Goal: Register for event/course

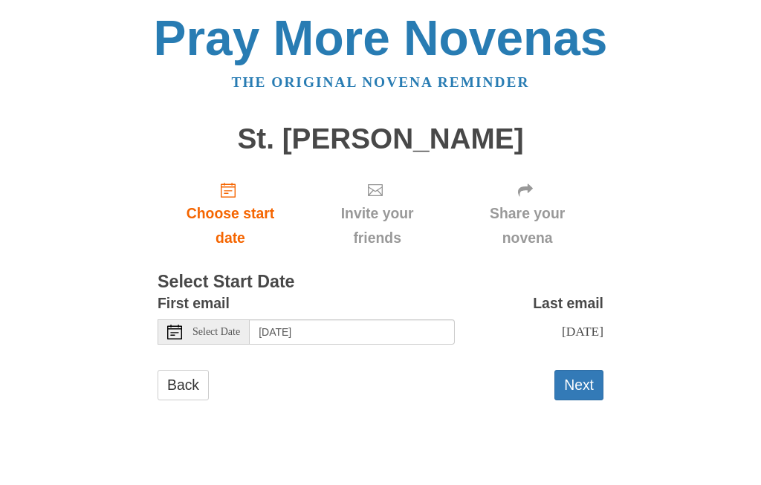
click at [241, 194] on link "Choose start date" at bounding box center [231, 213] width 146 height 88
click at [588, 392] on button "Next" at bounding box center [578, 385] width 49 height 30
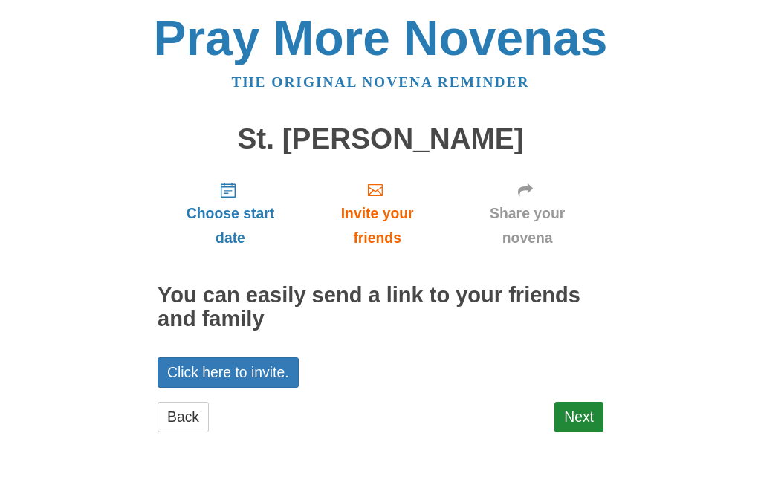
click at [590, 418] on link "Next" at bounding box center [578, 417] width 49 height 30
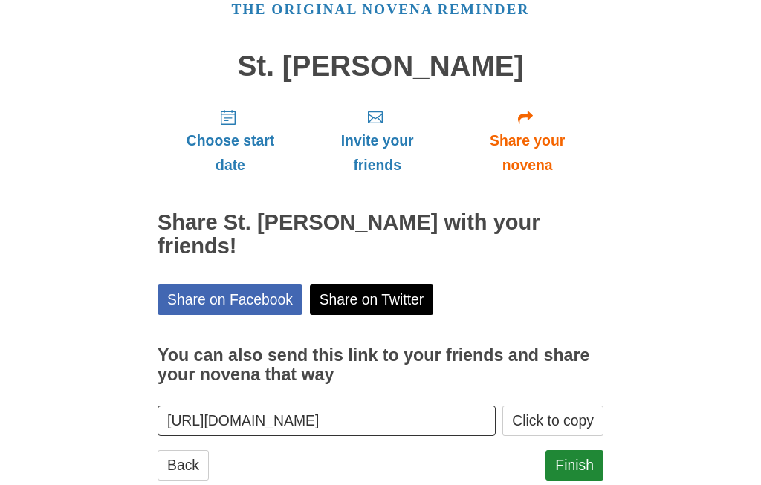
scroll to position [80, 0]
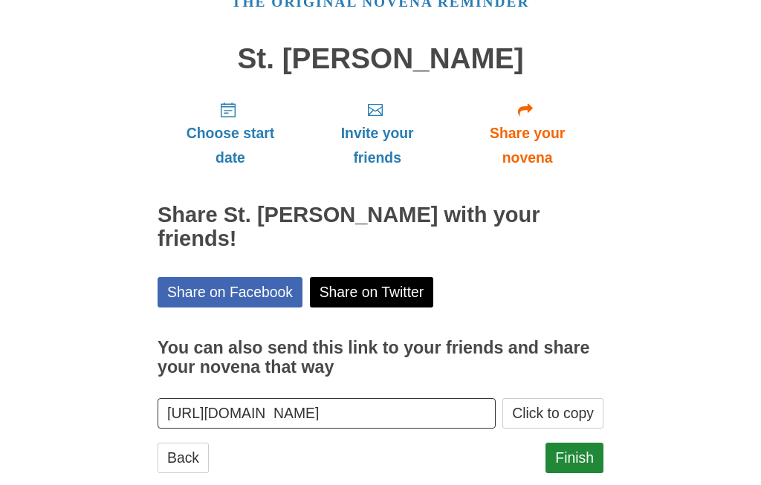
click at [586, 443] on link "Finish" at bounding box center [574, 458] width 58 height 30
